Goal: Navigation & Orientation: Find specific page/section

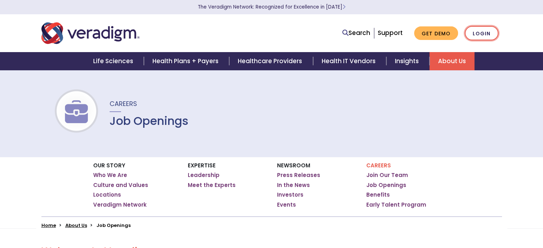
click at [479, 32] on link "Login" at bounding box center [482, 33] width 34 height 15
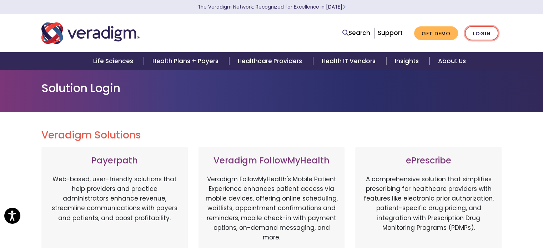
click at [478, 34] on link "Login" at bounding box center [482, 33] width 34 height 15
click at [480, 28] on link "Login" at bounding box center [482, 33] width 34 height 15
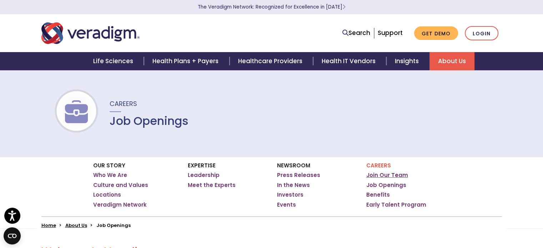
click at [387, 176] on link "Join Our Team" at bounding box center [387, 175] width 42 height 7
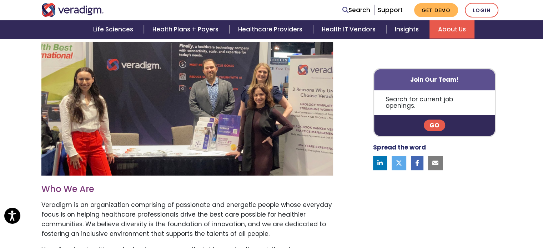
scroll to position [209, 0]
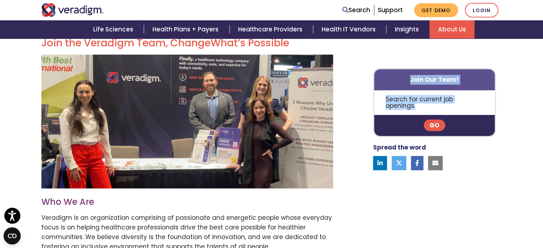
drag, startPoint x: 505, startPoint y: 67, endPoint x: 406, endPoint y: 78, distance: 99.5
click at [406, 78] on div "Join Our Team! Search for current job openings. Go Spread the word" at bounding box center [428, 248] width 157 height 423
